Goal: Task Accomplishment & Management: Manage account settings

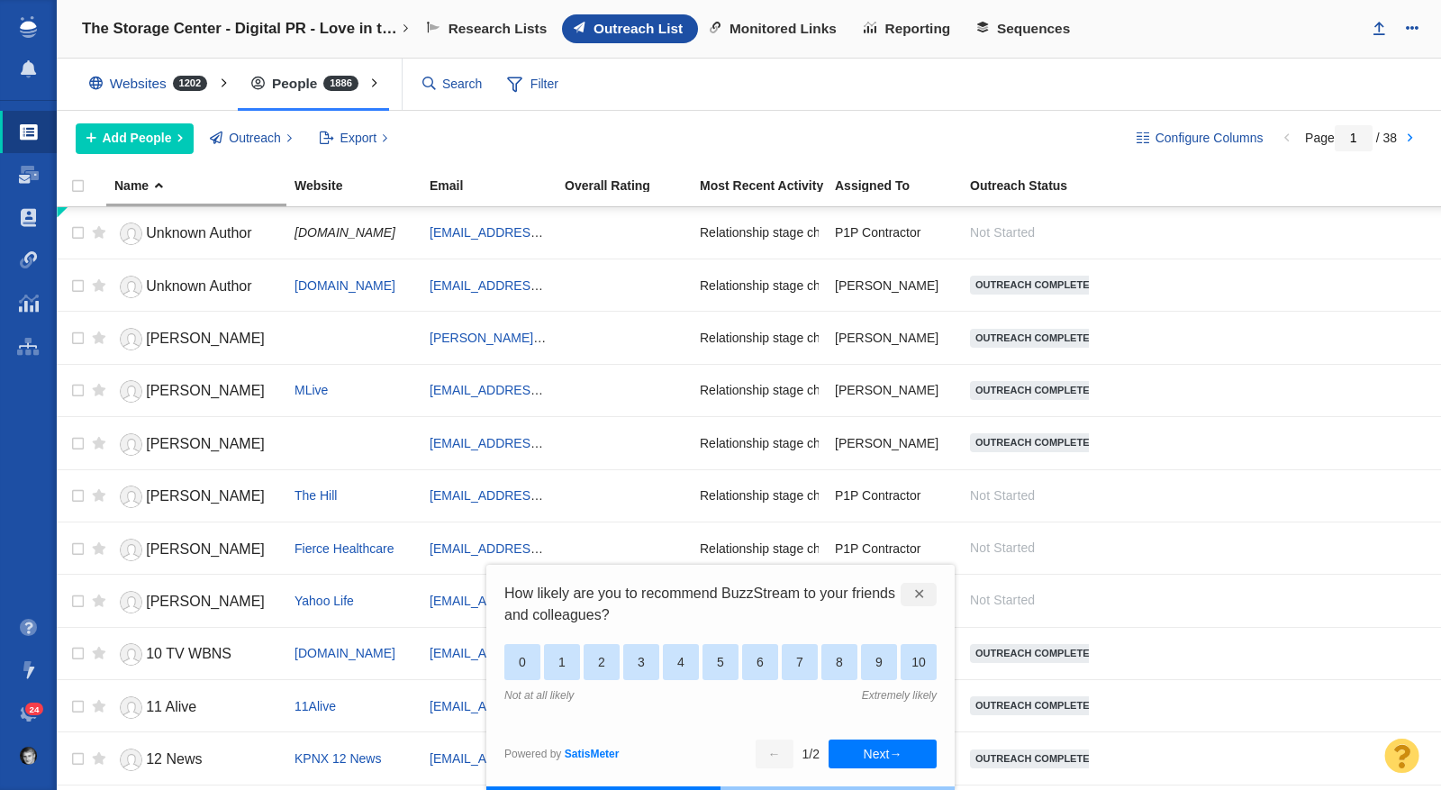
click at [27, 702] on link "24" at bounding box center [28, 713] width 57 height 43
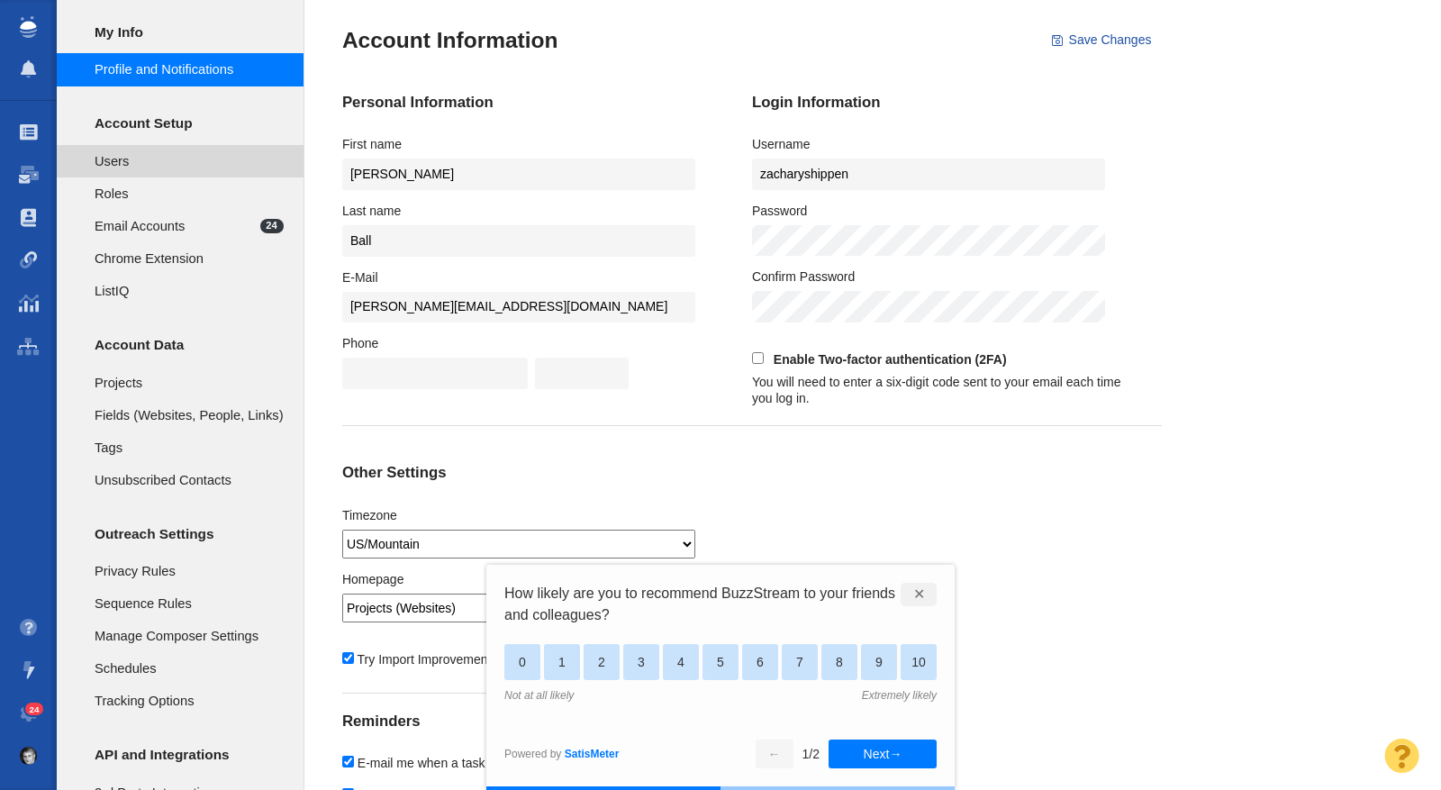
click at [204, 170] on li "Users" at bounding box center [180, 161] width 247 height 32
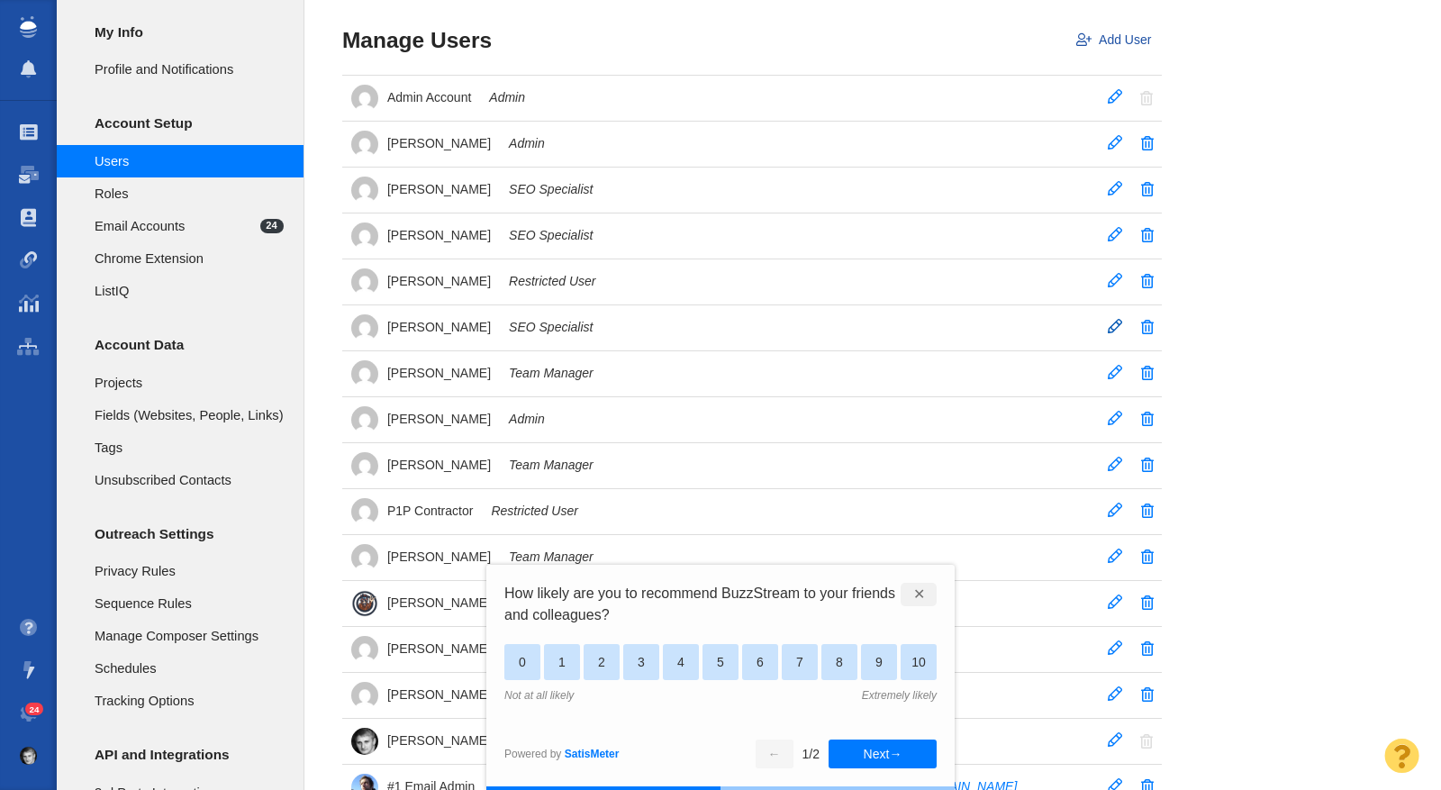
click at [1121, 325] on span at bounding box center [1115, 326] width 14 height 14
click at [919, 592] on div "✕" at bounding box center [919, 594] width 36 height 23
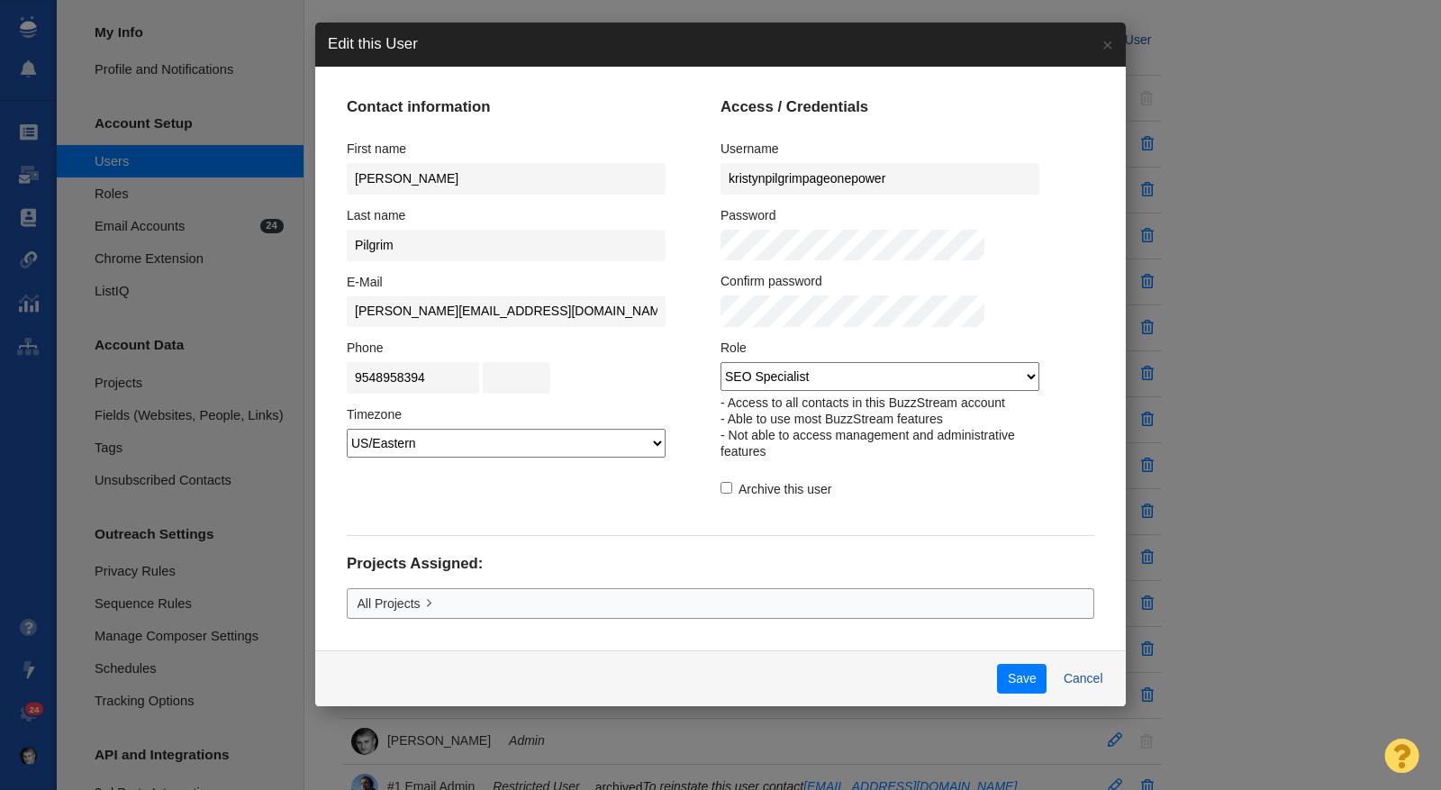
click at [822, 384] on select "Admin Team Manager SEO Specialist Restricted User ListIQ Collaborator" at bounding box center [880, 376] width 319 height 29
click at [721, 362] on select "Admin Team Manager SEO Specialist Restricted User ListIQ Collaborator" at bounding box center [880, 376] width 319 height 29
click at [822, 382] on select "Admin Team Manager SEO Specialist Restricted User ListIQ Collaborator" at bounding box center [880, 376] width 319 height 29
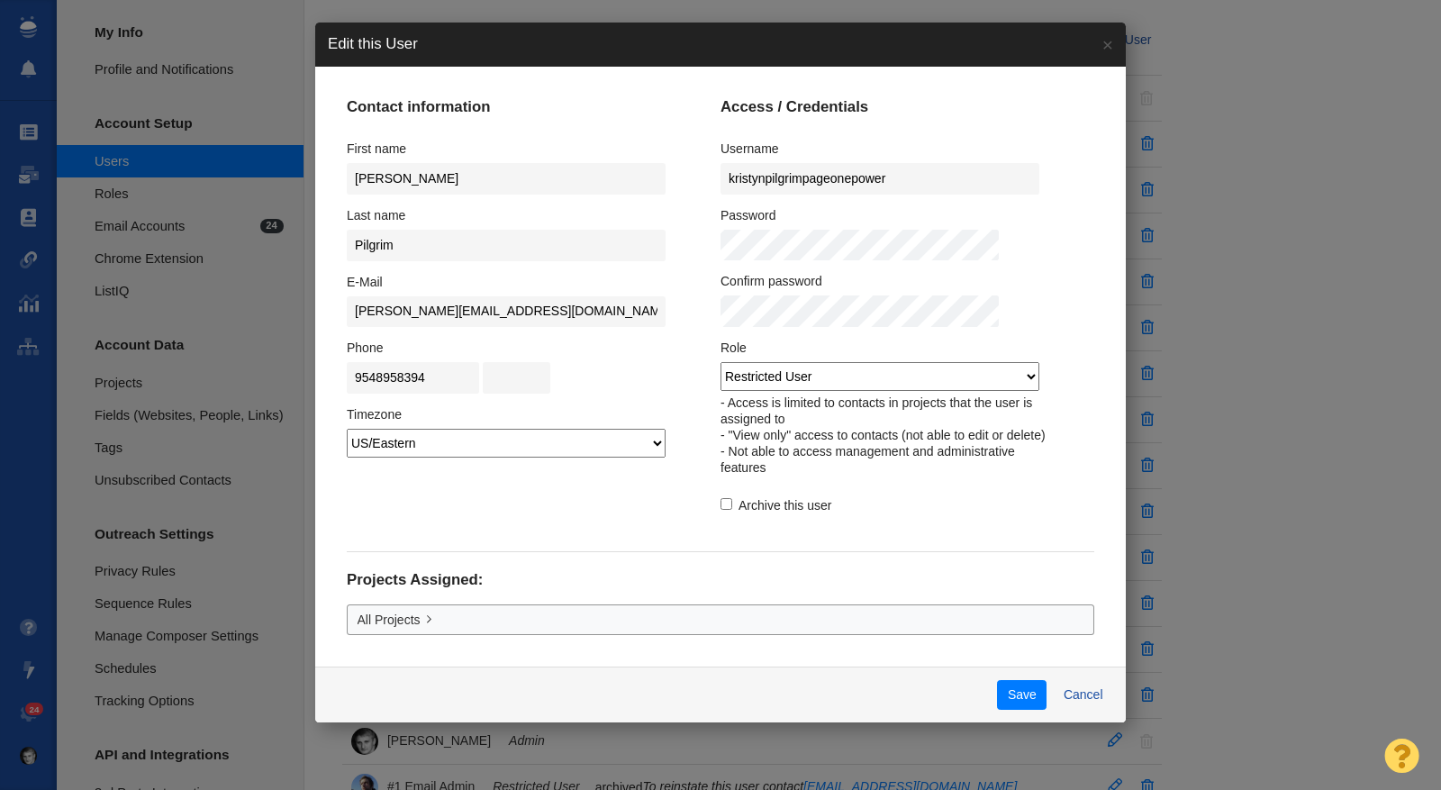
select select "2"
click at [721, 362] on select "Admin Team Manager SEO Specialist Restricted User ListIQ Collaborator" at bounding box center [880, 376] width 319 height 29
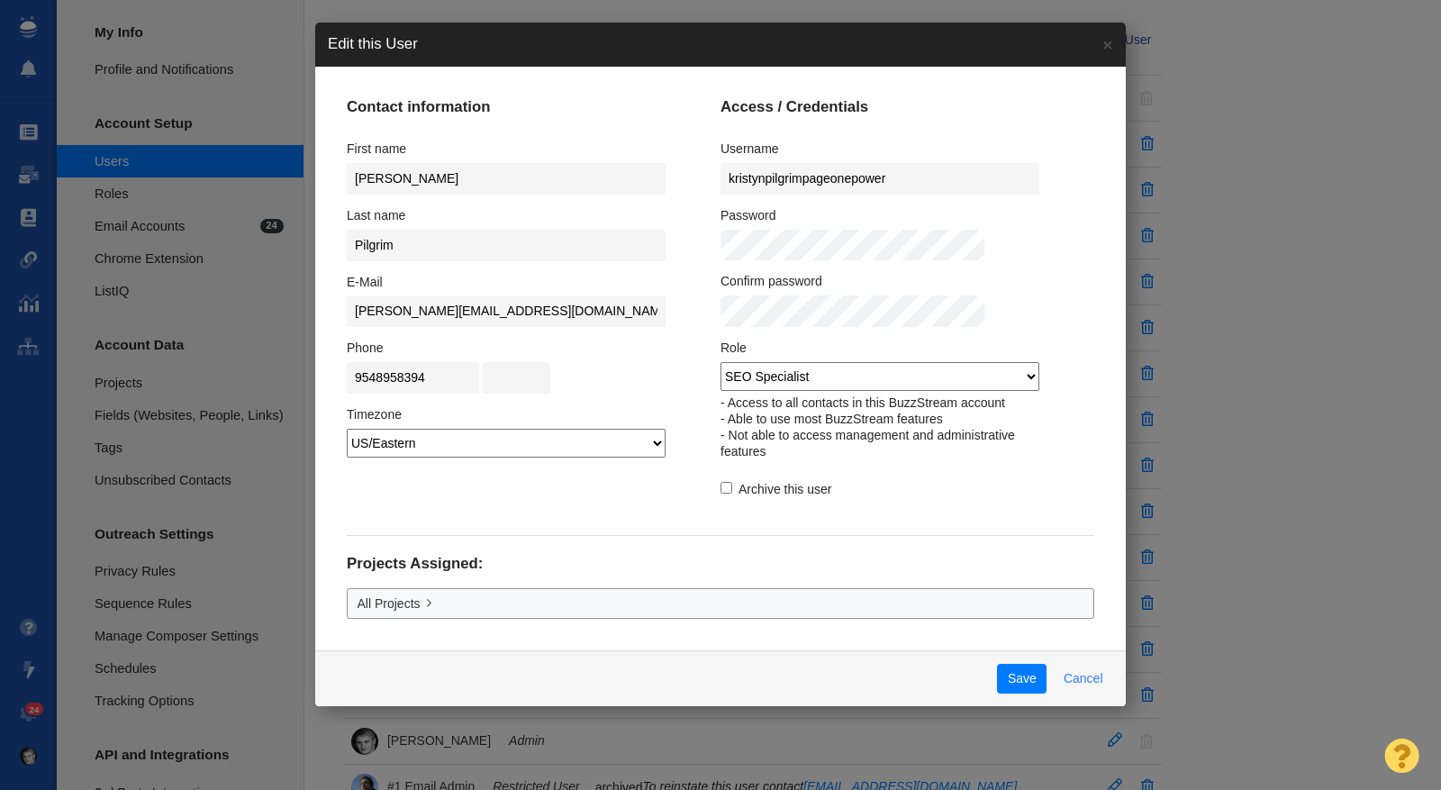
click at [1053, 695] on button "Cancel" at bounding box center [1083, 679] width 60 height 31
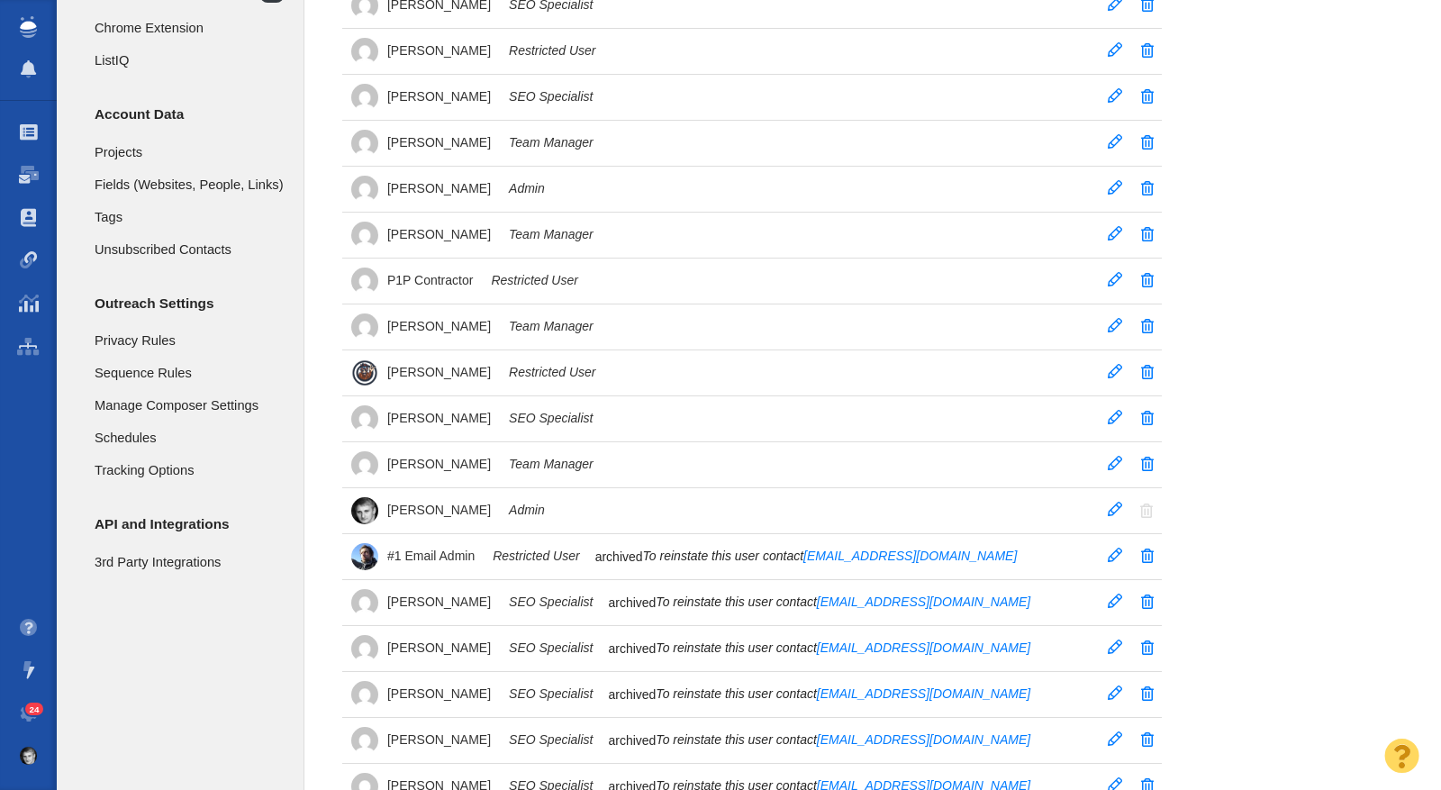
scroll to position [233, 0]
click at [1112, 371] on span at bounding box center [1115, 368] width 14 height 14
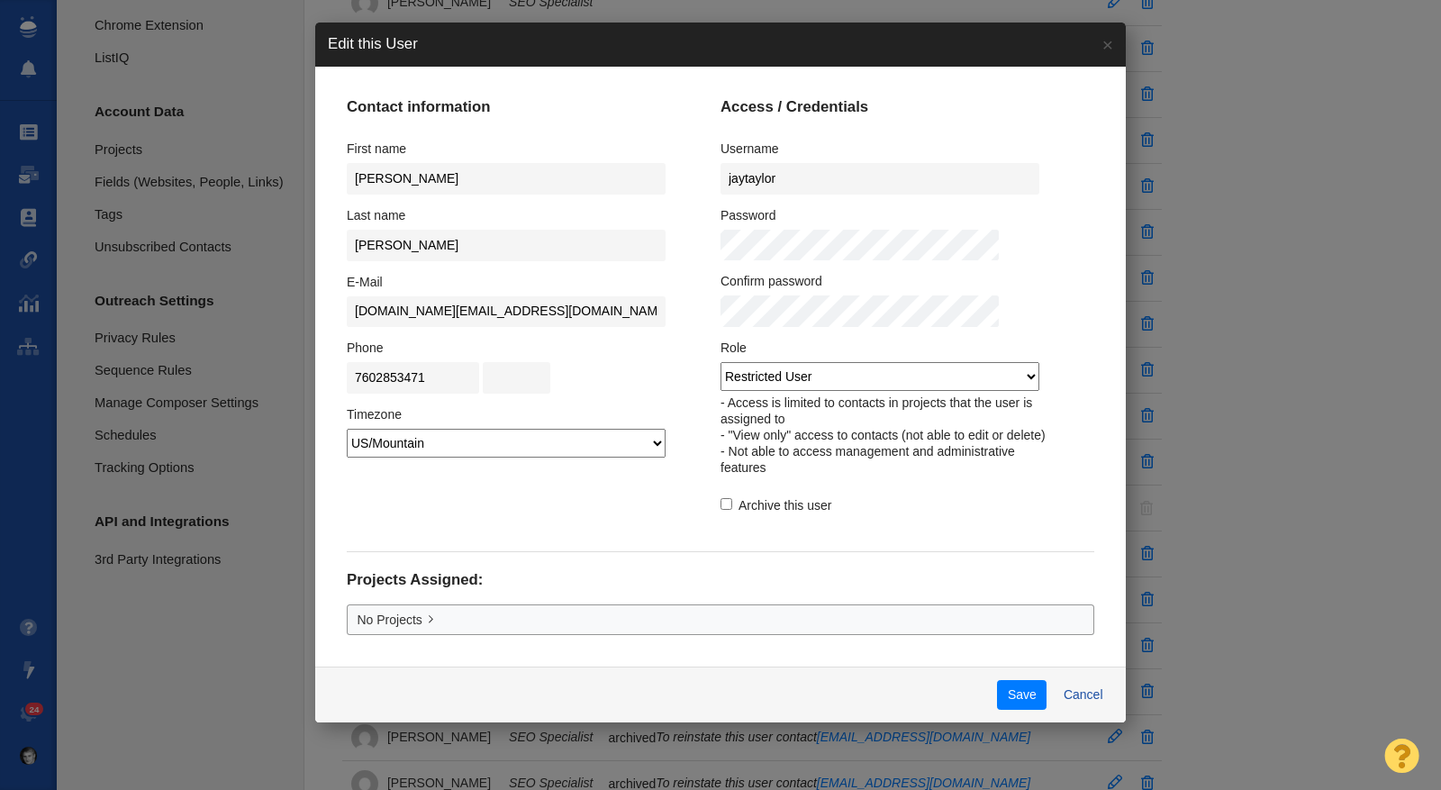
click at [976, 377] on select "Admin Team Manager SEO Specialist Restricted User ListIQ Collaborator" at bounding box center [880, 376] width 319 height 29
click at [1053, 711] on button "Cancel" at bounding box center [1083, 695] width 60 height 31
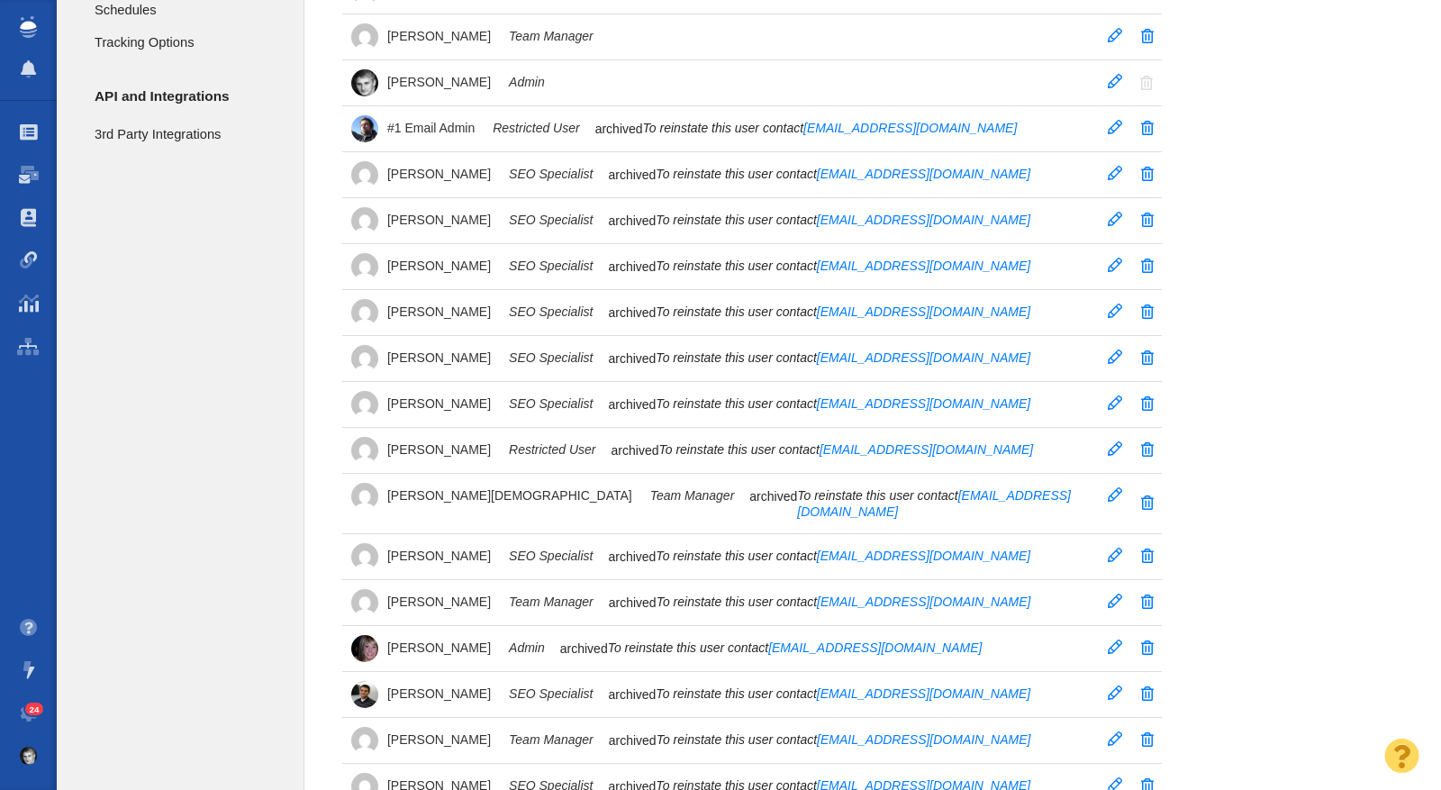
scroll to position [0, 0]
